Goal: Task Accomplishment & Management: Use online tool/utility

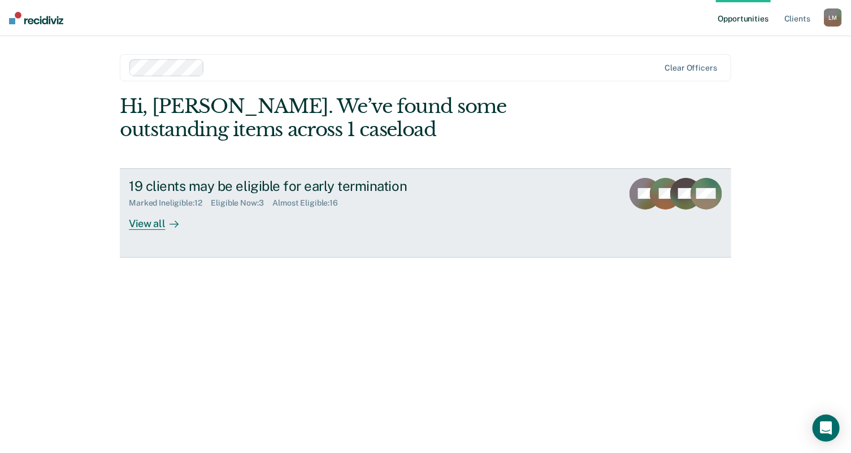
click at [134, 220] on div "View all" at bounding box center [160, 219] width 63 height 22
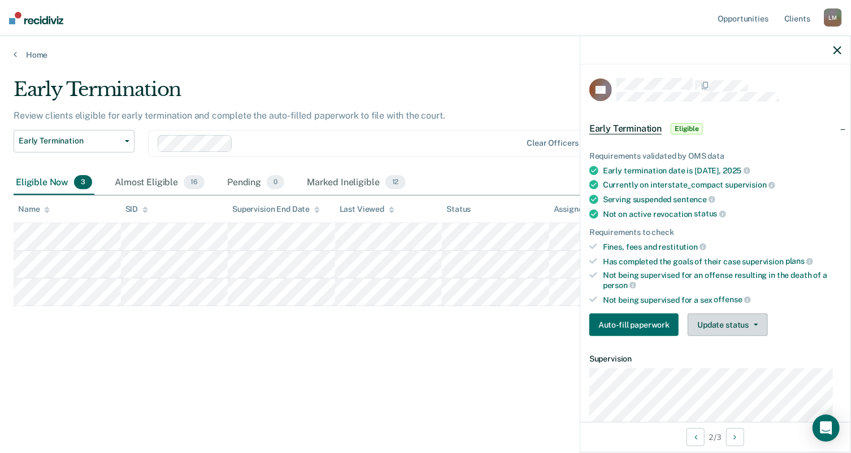
click at [756, 324] on icon "button" at bounding box center [756, 325] width 5 height 2
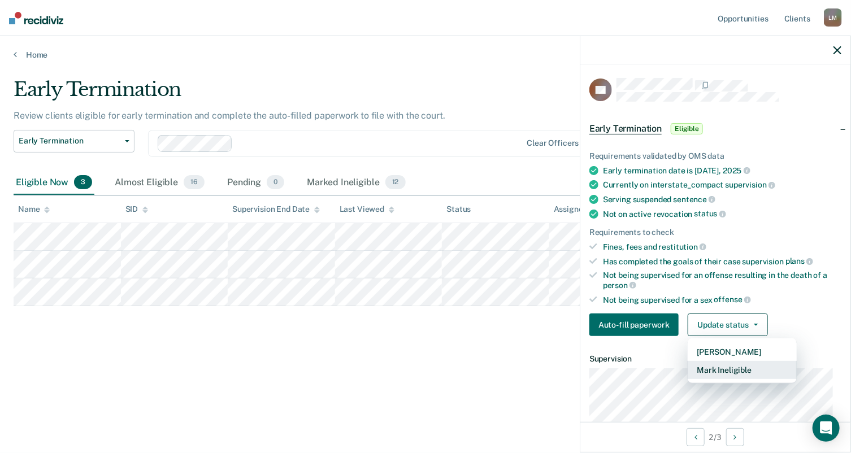
click at [730, 367] on button "Mark Ineligible" at bounding box center [742, 370] width 109 height 18
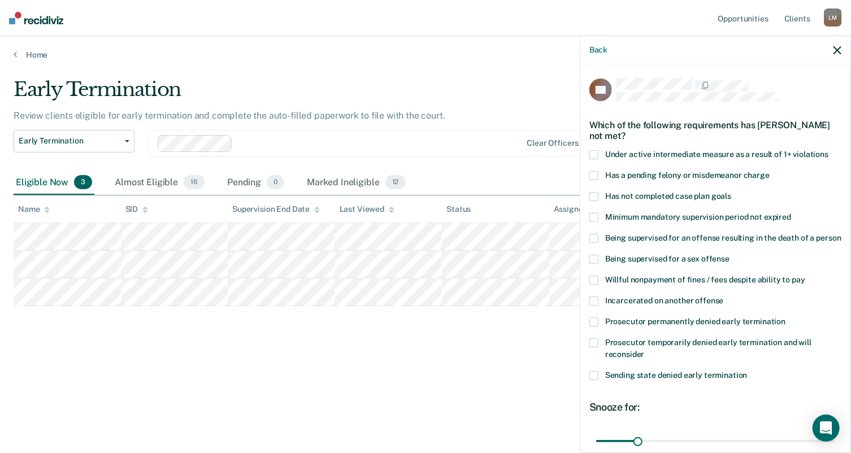
click at [593, 194] on span at bounding box center [593, 196] width 9 height 9
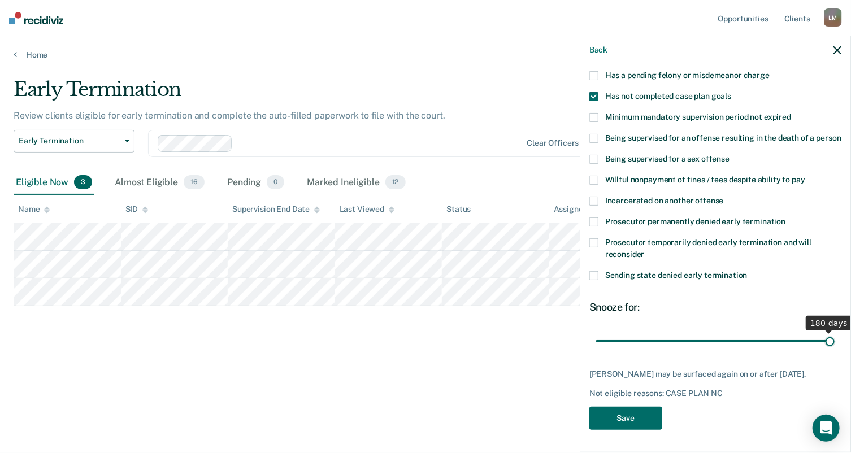
drag, startPoint x: 637, startPoint y: 331, endPoint x: 845, endPoint y: 332, distance: 207.9
type input "180"
click at [835, 332] on input "range" at bounding box center [715, 342] width 238 height 20
click at [623, 415] on button "Save" at bounding box center [625, 418] width 73 height 23
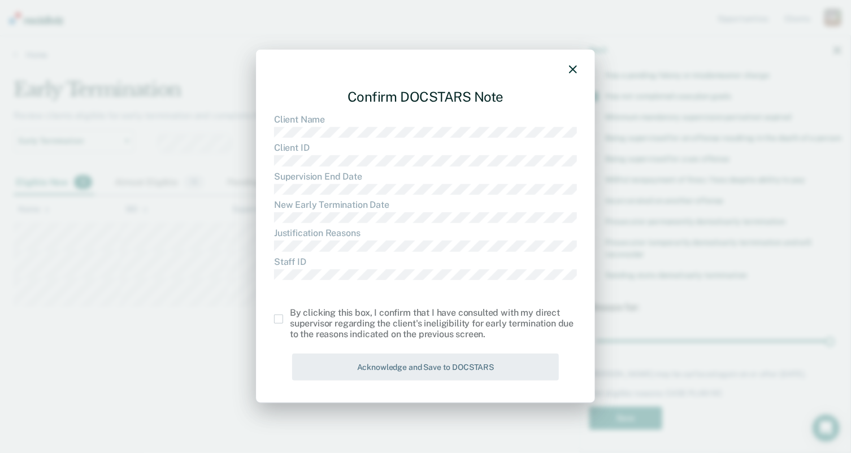
click at [276, 318] on span at bounding box center [278, 319] width 9 height 9
click at [290, 315] on input "checkbox" at bounding box center [290, 315] width 0 height 0
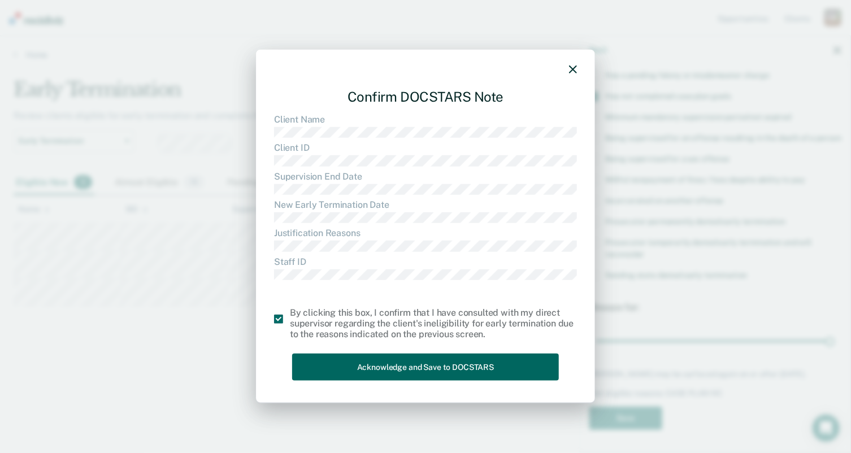
click at [377, 365] on button "Acknowledge and Save to DOCSTARS" at bounding box center [425, 367] width 267 height 28
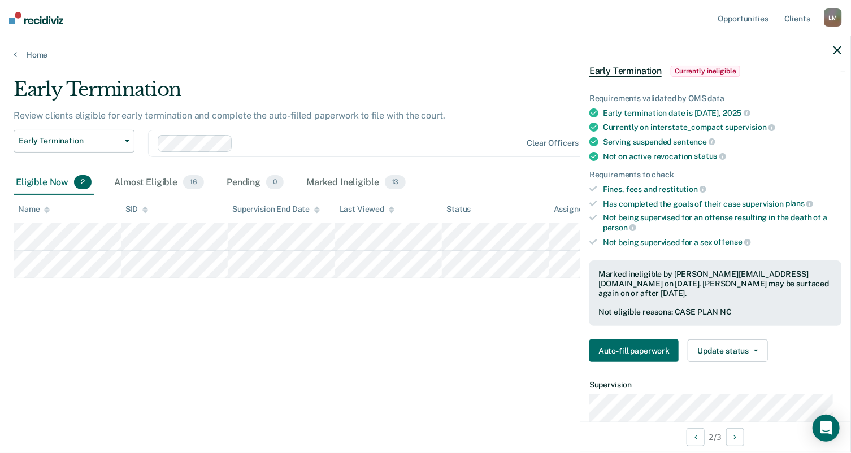
scroll to position [0, 0]
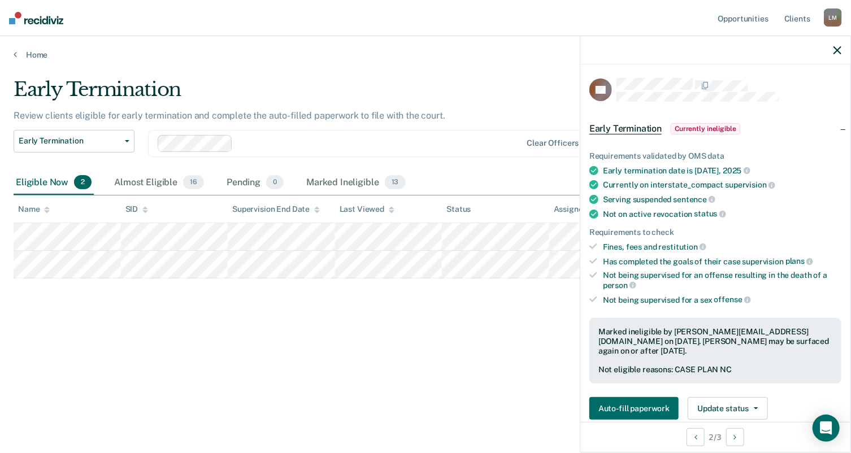
click at [833, 19] on div "[PERSON_NAME]" at bounding box center [833, 17] width 18 height 18
click at [761, 73] on link "Log Out" at bounding box center [787, 75] width 91 height 10
